Goal: Task Accomplishment & Management: Manage account settings

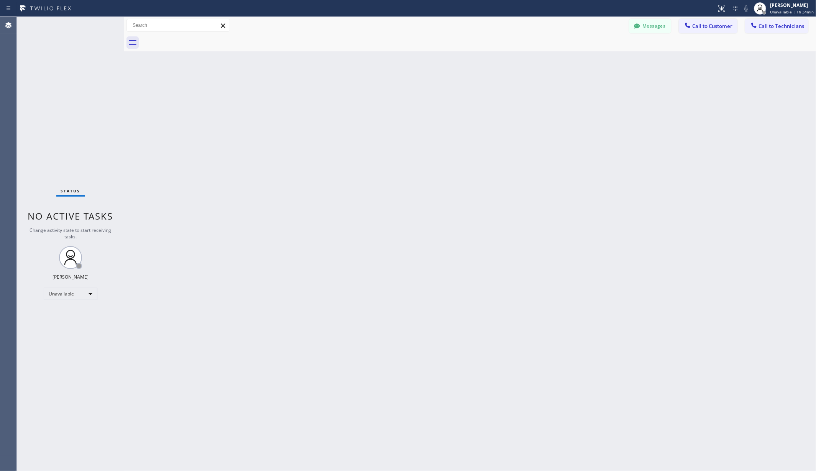
drag, startPoint x: 625, startPoint y: 211, endPoint x: 643, endPoint y: 207, distance: 18.4
click at [626, 211] on div "Back to Dashboard Change Sender ID Customers Technicians AA [PERSON_NAME] [DATE…" at bounding box center [470, 244] width 692 height 454
click at [240, 211] on div "Back to Dashboard Change Sender ID Customers Technicians AA [PERSON_NAME] [DATE…" at bounding box center [470, 244] width 692 height 454
click at [406, 127] on div "Back to Dashboard Change Sender ID Customers Technicians AA [PERSON_NAME] [DATE…" at bounding box center [470, 244] width 692 height 454
click at [320, 205] on div "Back to Dashboard Change Sender ID Customers Technicians AA [PERSON_NAME] [DATE…" at bounding box center [470, 244] width 692 height 454
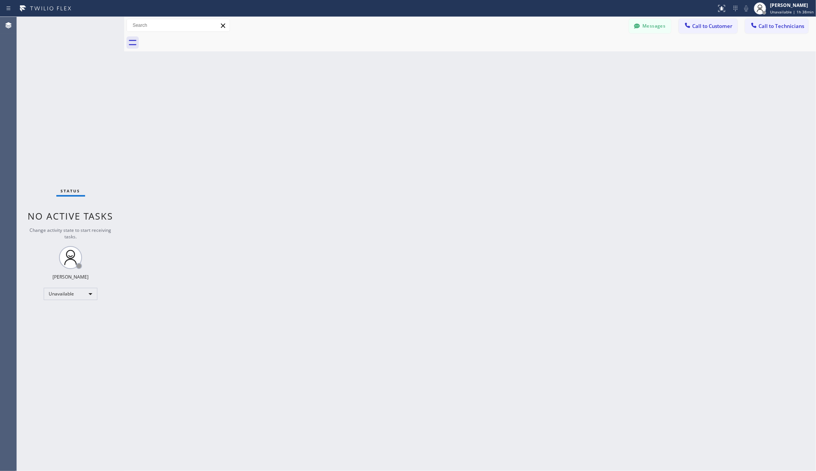
click at [278, 333] on div "Back to Dashboard Change Sender ID Customers Technicians AA [PERSON_NAME] [DATE…" at bounding box center [470, 244] width 692 height 454
drag, startPoint x: 198, startPoint y: 281, endPoint x: 182, endPoint y: 151, distance: 131.2
click at [196, 282] on div "Back to Dashboard Change Sender ID Customers Technicians AA [PERSON_NAME] [DATE…" at bounding box center [470, 244] width 692 height 454
click at [316, 349] on div "Back to Dashboard Change Sender ID Customers Technicians AA [PERSON_NAME] [DATE…" at bounding box center [470, 244] width 692 height 454
click at [319, 319] on div "Back to Dashboard Change Sender ID Customers Technicians AA [PERSON_NAME] [DATE…" at bounding box center [470, 244] width 692 height 454
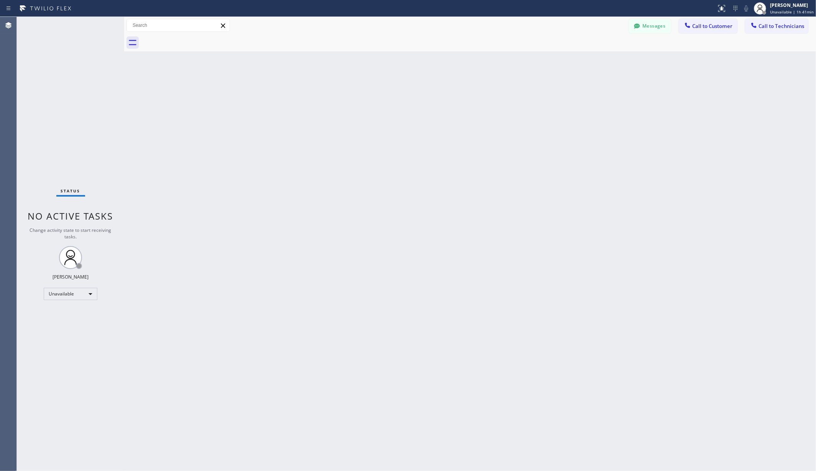
click at [306, 164] on div "Back to Dashboard Change Sender ID Customers Technicians AA [PERSON_NAME] [DATE…" at bounding box center [470, 244] width 692 height 454
click at [785, 11] on span "Unavailable | 1h 41min" at bounding box center [792, 11] width 44 height 5
click at [268, 339] on div "Back to Dashboard Change Sender ID Customers Technicians AA [PERSON_NAME] [DATE…" at bounding box center [470, 244] width 692 height 454
click at [363, 60] on div "Back to Dashboard Change Sender ID Customers Technicians AA [PERSON_NAME] [DATE…" at bounding box center [470, 244] width 692 height 454
click at [413, 173] on div "Back to Dashboard Change Sender ID Customers Technicians AA [PERSON_NAME] [DATE…" at bounding box center [470, 244] width 692 height 454
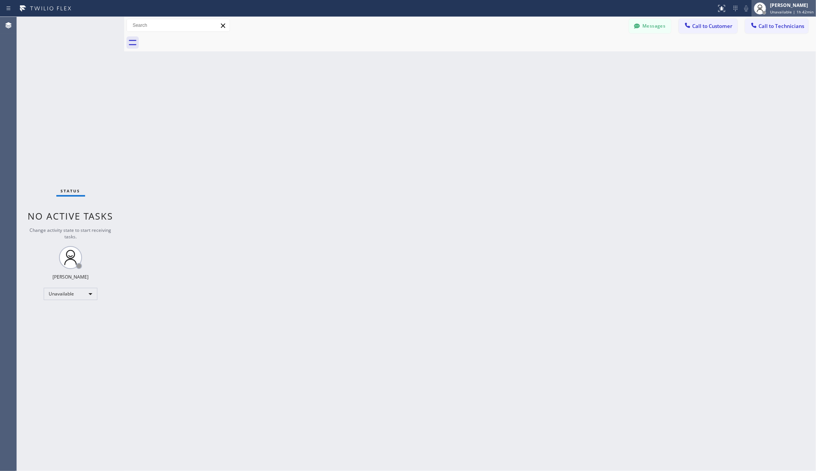
click at [795, 11] on span "Unavailable | 1h 42min" at bounding box center [792, 11] width 44 height 5
click at [604, 133] on div "Back to Dashboard Change Sender ID Customers Technicians AA [PERSON_NAME] [DATE…" at bounding box center [470, 244] width 692 height 454
click at [471, 116] on div "Back to Dashboard Change Sender ID Customers Technicians AA [PERSON_NAME] [DATE…" at bounding box center [470, 244] width 692 height 454
click at [552, 175] on div "Back to Dashboard Change Sender ID Customers Technicians AA [PERSON_NAME] [DATE…" at bounding box center [470, 244] width 692 height 454
click at [790, 7] on div "[PERSON_NAME]" at bounding box center [792, 5] width 44 height 7
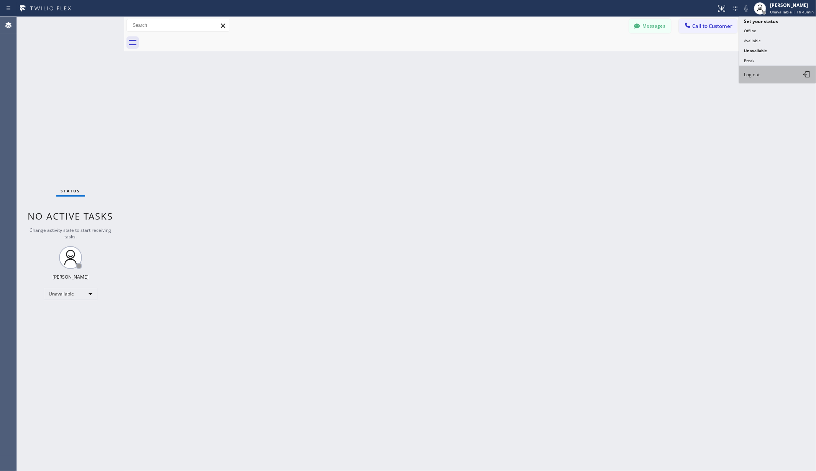
click at [756, 77] on button "Log out" at bounding box center [777, 74] width 77 height 17
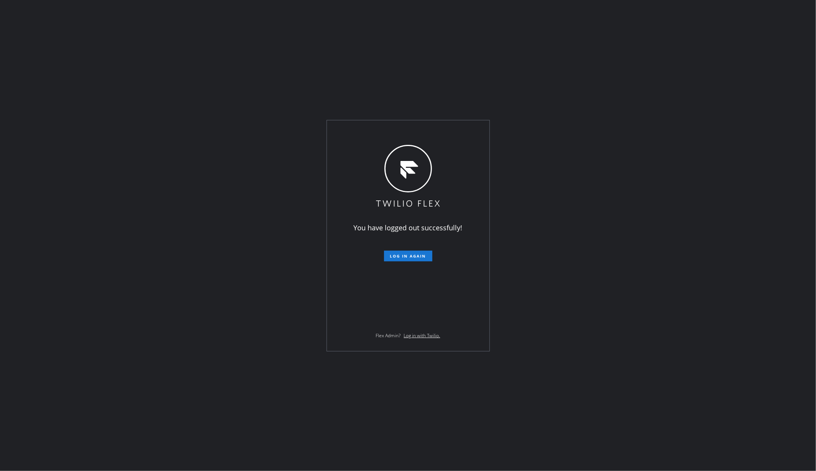
drag, startPoint x: 119, startPoint y: 189, endPoint x: 120, endPoint y: 184, distance: 4.7
click at [120, 187] on div "You have logged out successfully! Log in again Flex Admin? Log in with Twilio." at bounding box center [408, 235] width 816 height 471
